Goal: Navigation & Orientation: Find specific page/section

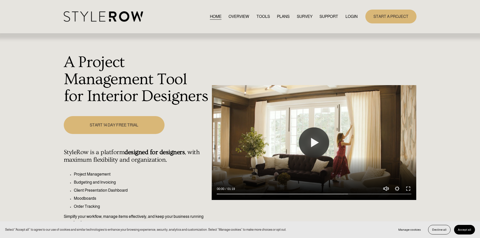
click at [348, 25] on div "Skip to Content HOME OVERVIEW TOOLS PLANS" at bounding box center [240, 16] width 480 height 33
click at [350, 18] on link "LOGIN" at bounding box center [351, 16] width 12 height 7
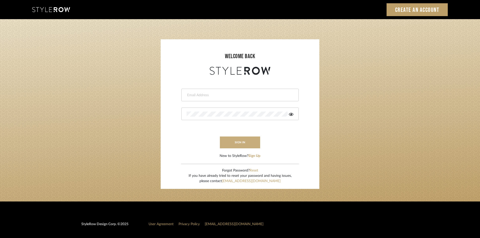
type input "chad@aurorafarewell.com"
click at [240, 141] on button "sign in" at bounding box center [240, 143] width 40 height 12
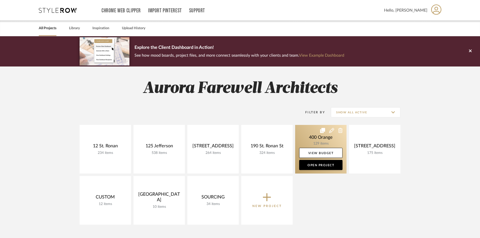
click at [304, 135] on link at bounding box center [320, 149] width 51 height 49
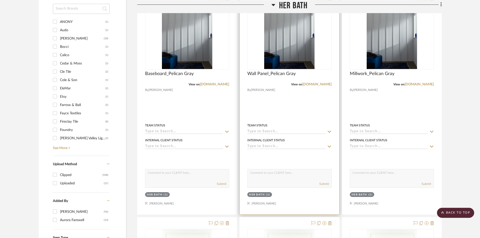
scroll to position [378, 0]
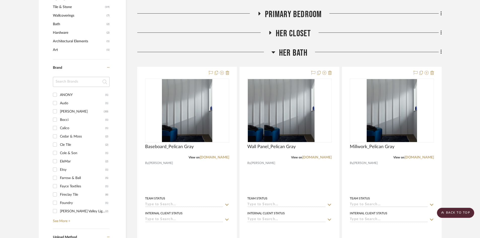
click at [288, 53] on span "Her Bath" at bounding box center [293, 53] width 29 height 11
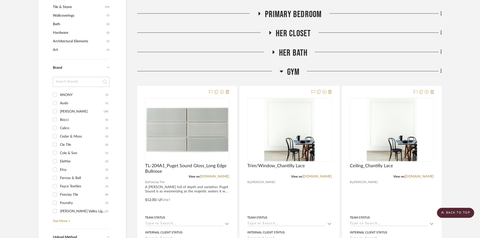
click at [287, 70] on span "Gym" at bounding box center [293, 72] width 13 height 11
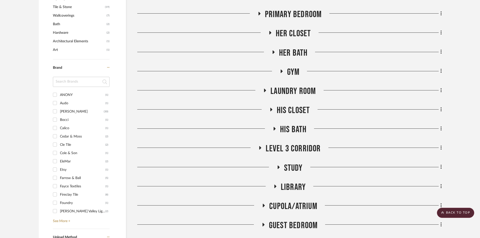
click at [287, 70] on span "Gym" at bounding box center [293, 72] width 13 height 11
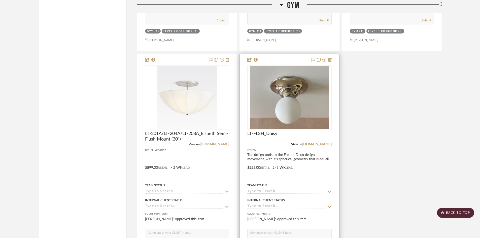
scroll to position [856, 0]
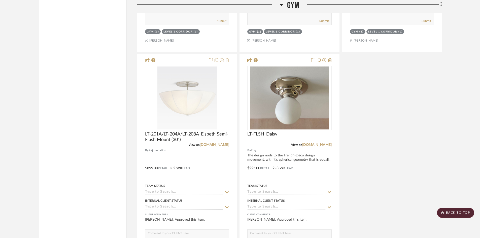
click at [284, 8] on h3 "Gym" at bounding box center [290, 5] width 20 height 11
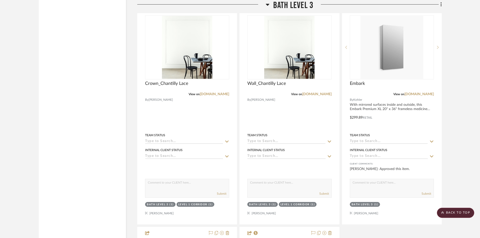
click at [285, 2] on span "Bath Level 3" at bounding box center [293, 5] width 40 height 11
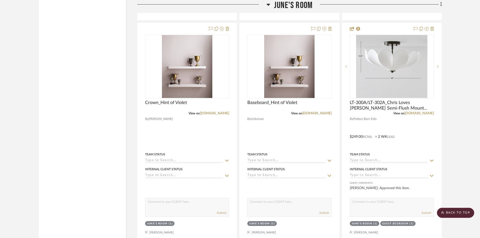
click at [293, 3] on span "June's Room" at bounding box center [293, 5] width 39 height 11
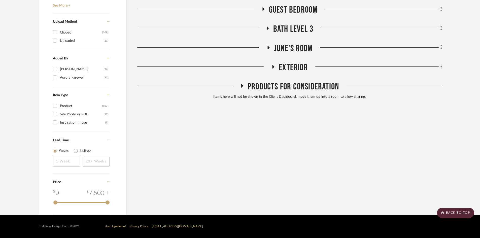
click at [291, 28] on span "Bath Level 3" at bounding box center [293, 29] width 40 height 11
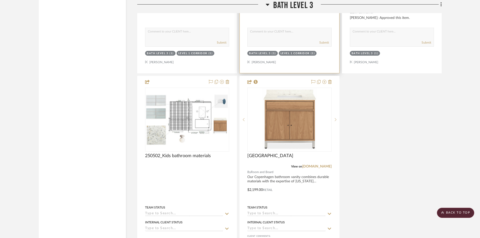
scroll to position [1134, 0]
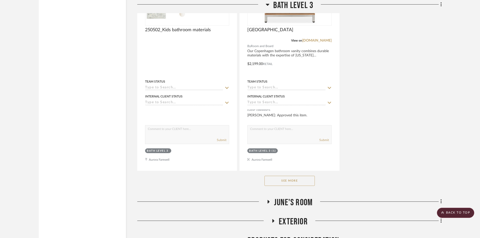
click at [289, 184] on button "See More" at bounding box center [290, 181] width 50 height 10
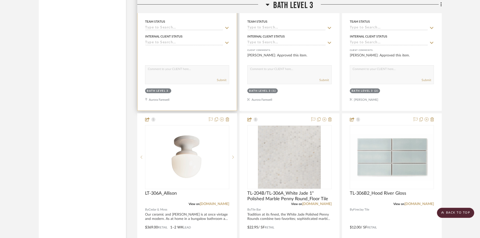
scroll to position [1209, 0]
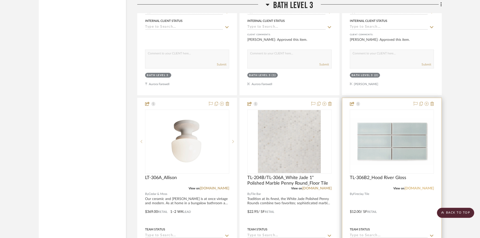
click at [421, 189] on link "fireclaytile.com" at bounding box center [419, 189] width 29 height 4
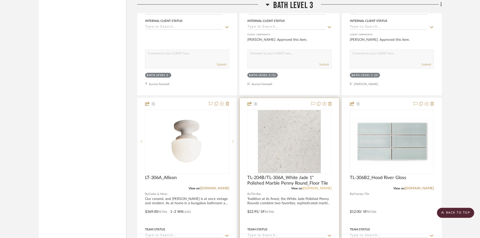
click at [321, 188] on link "tilebar.com" at bounding box center [316, 189] width 29 height 4
